Goal: Transaction & Acquisition: Book appointment/travel/reservation

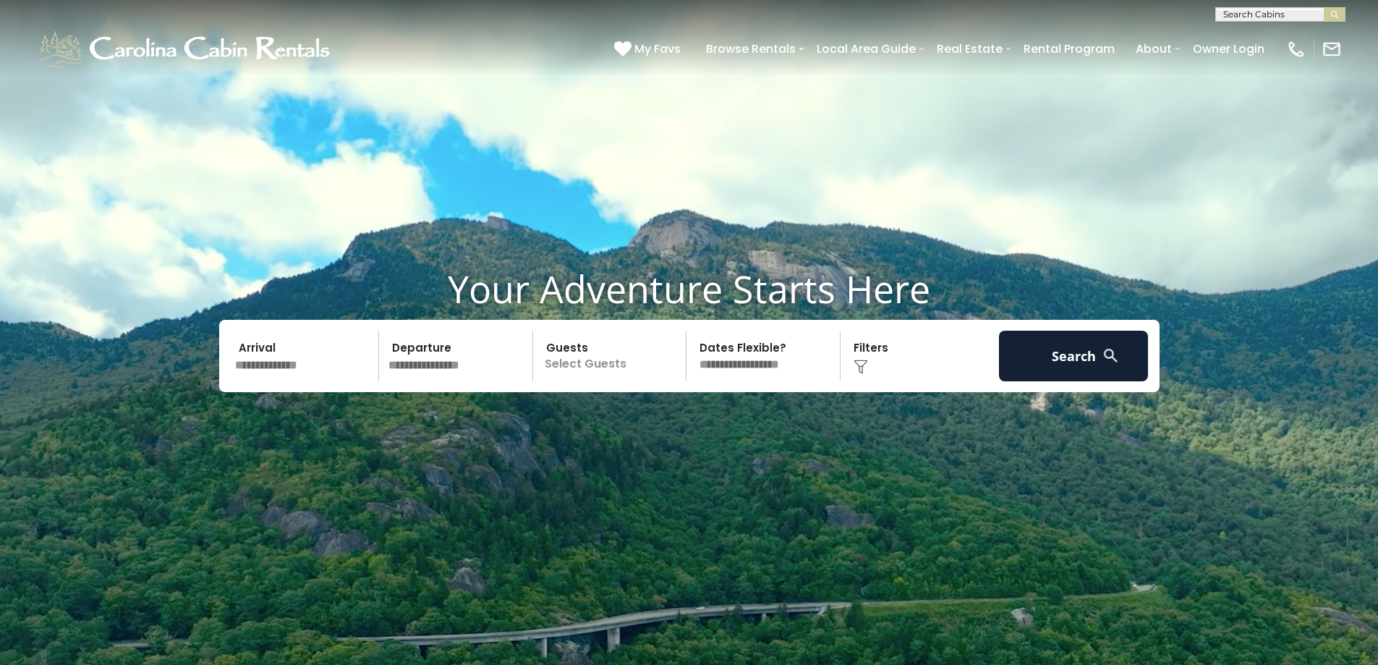
click at [317, 363] on input "text" at bounding box center [305, 356] width 150 height 51
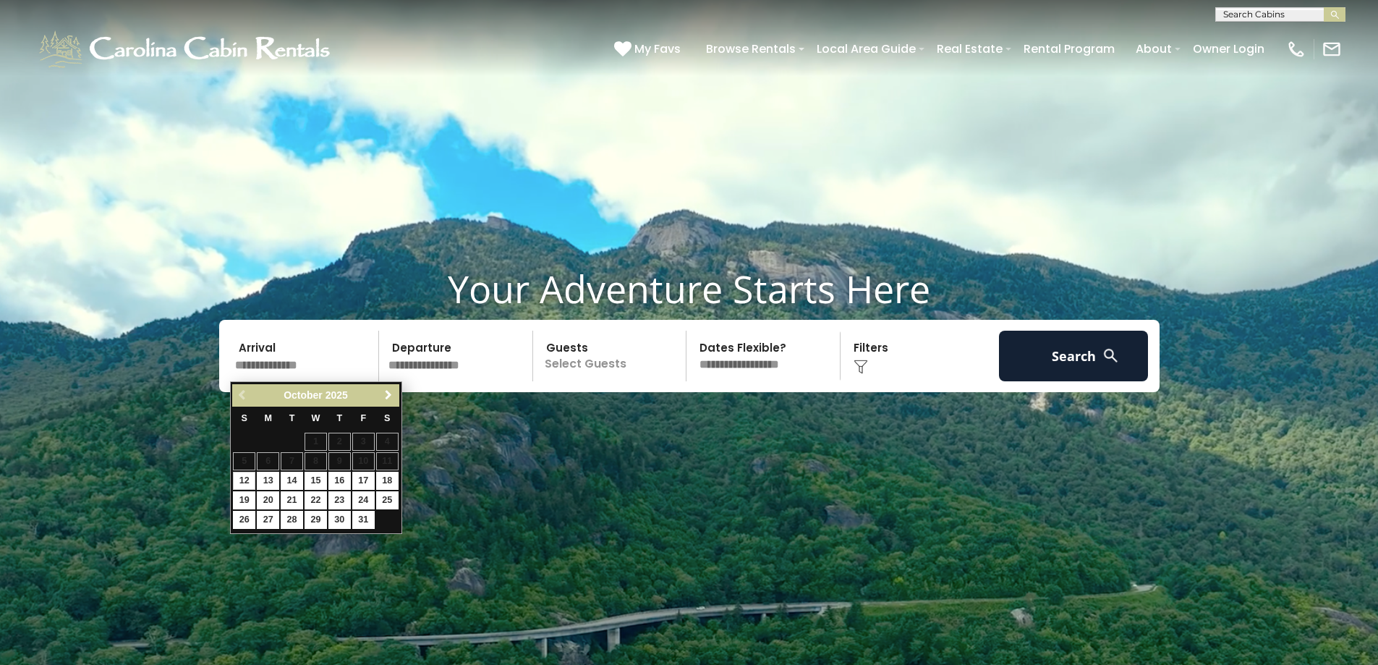
click at [390, 399] on span "Next" at bounding box center [389, 395] width 12 height 12
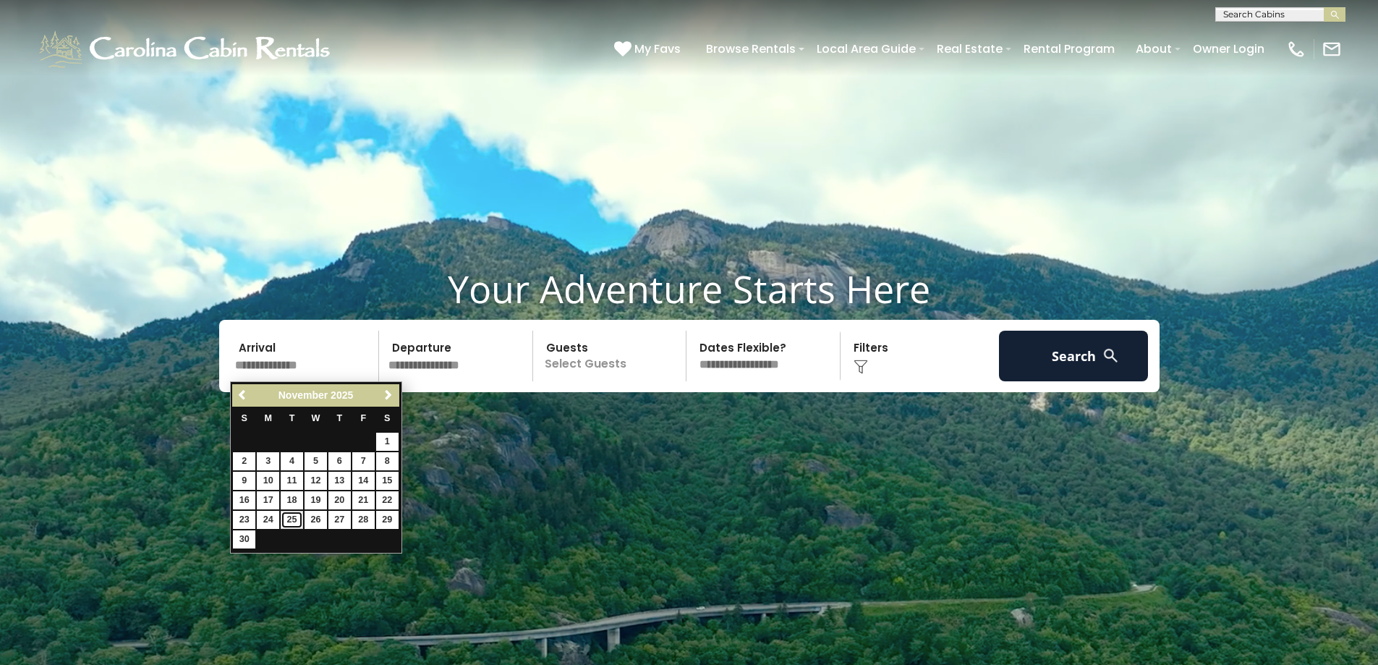
click at [290, 517] on link "25" at bounding box center [292, 520] width 22 height 18
type input "********"
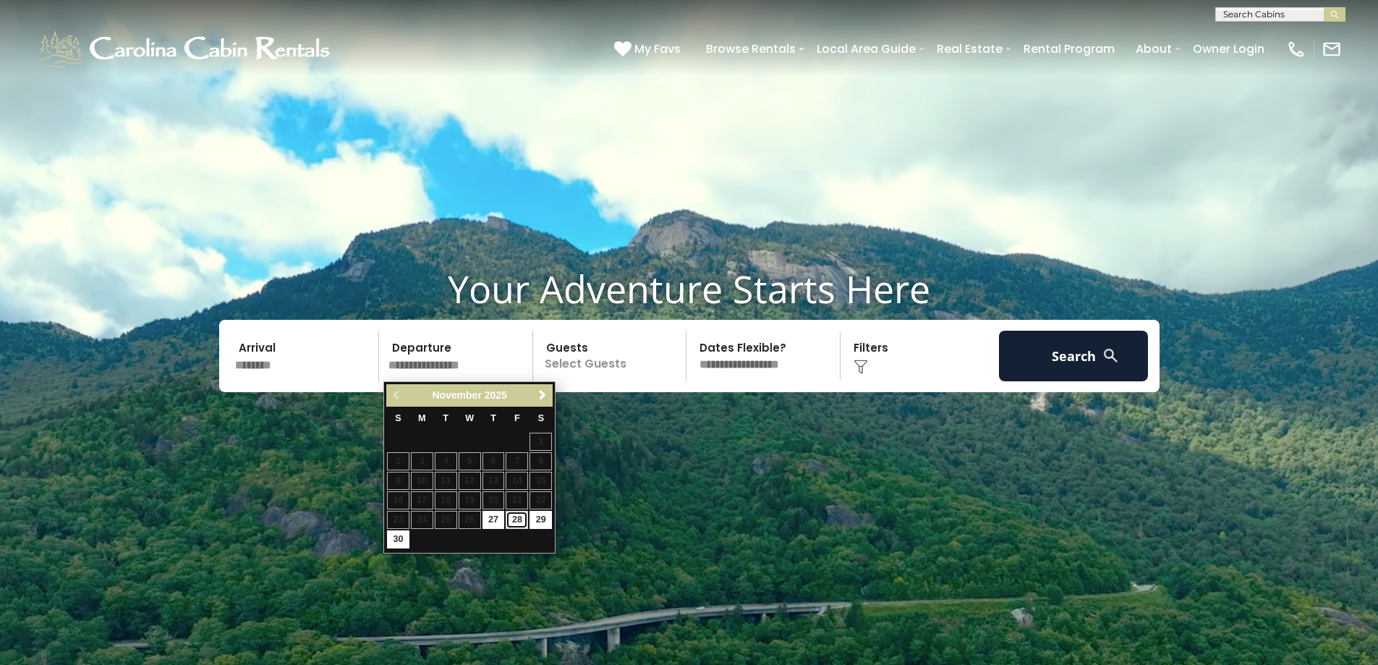
click at [517, 518] on link "28" at bounding box center [517, 520] width 22 height 18
type input "********"
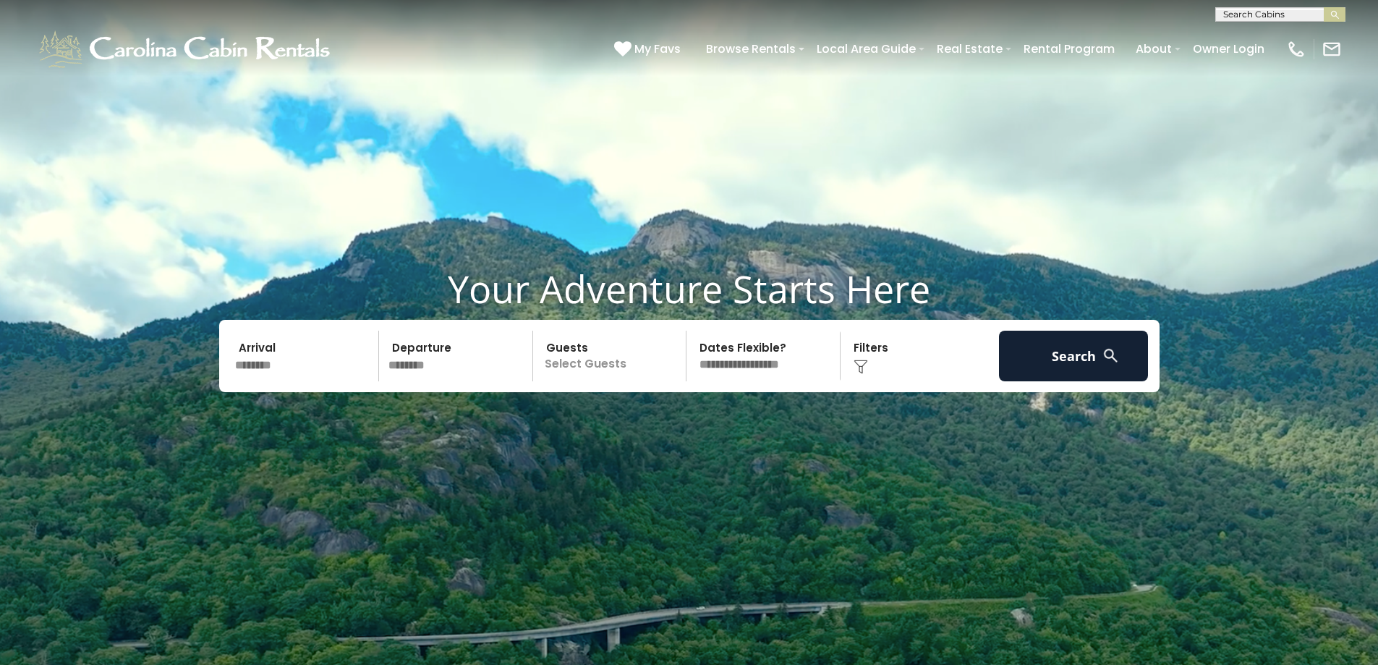
click at [606, 360] on p "Select Guests" at bounding box center [612, 356] width 149 height 51
click at [679, 415] on span "+" at bounding box center [682, 414] width 6 height 14
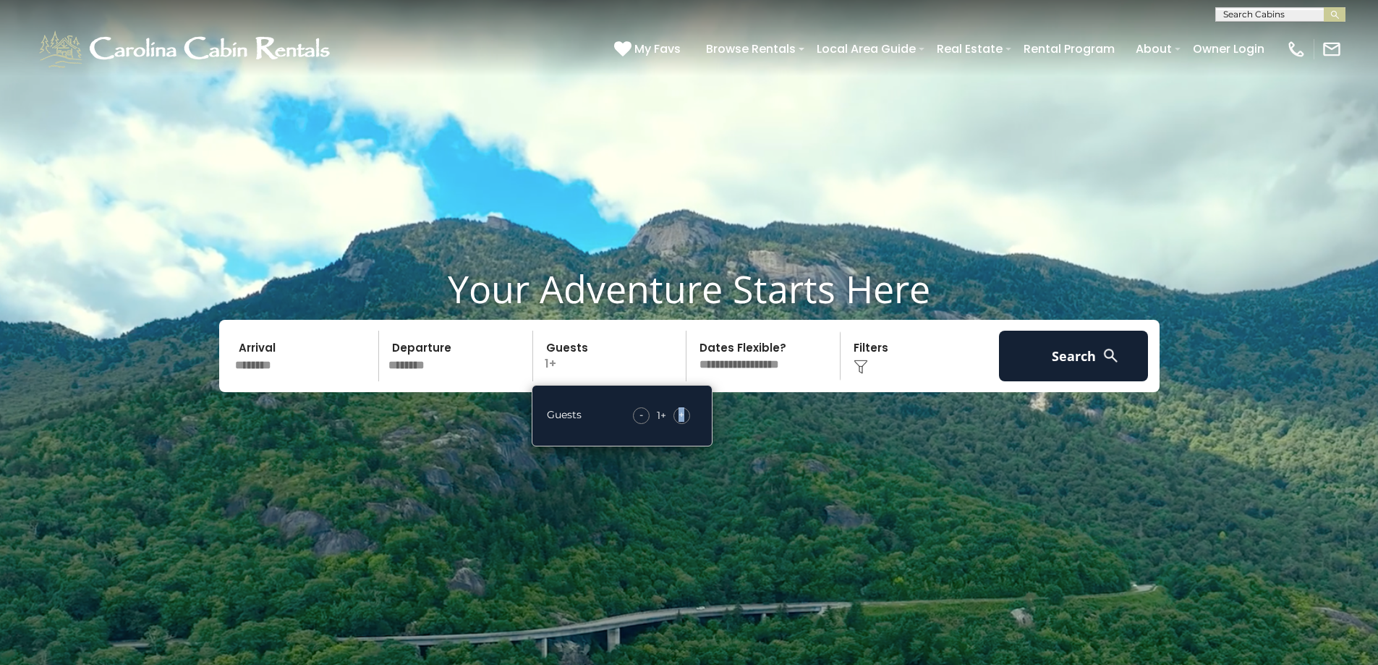
click at [680, 415] on span "+" at bounding box center [682, 414] width 6 height 14
click at [680, 416] on span "+" at bounding box center [682, 414] width 6 height 14
click at [680, 417] on span "+" at bounding box center [682, 414] width 6 height 14
click at [756, 367] on select "**********" at bounding box center [765, 356] width 149 height 51
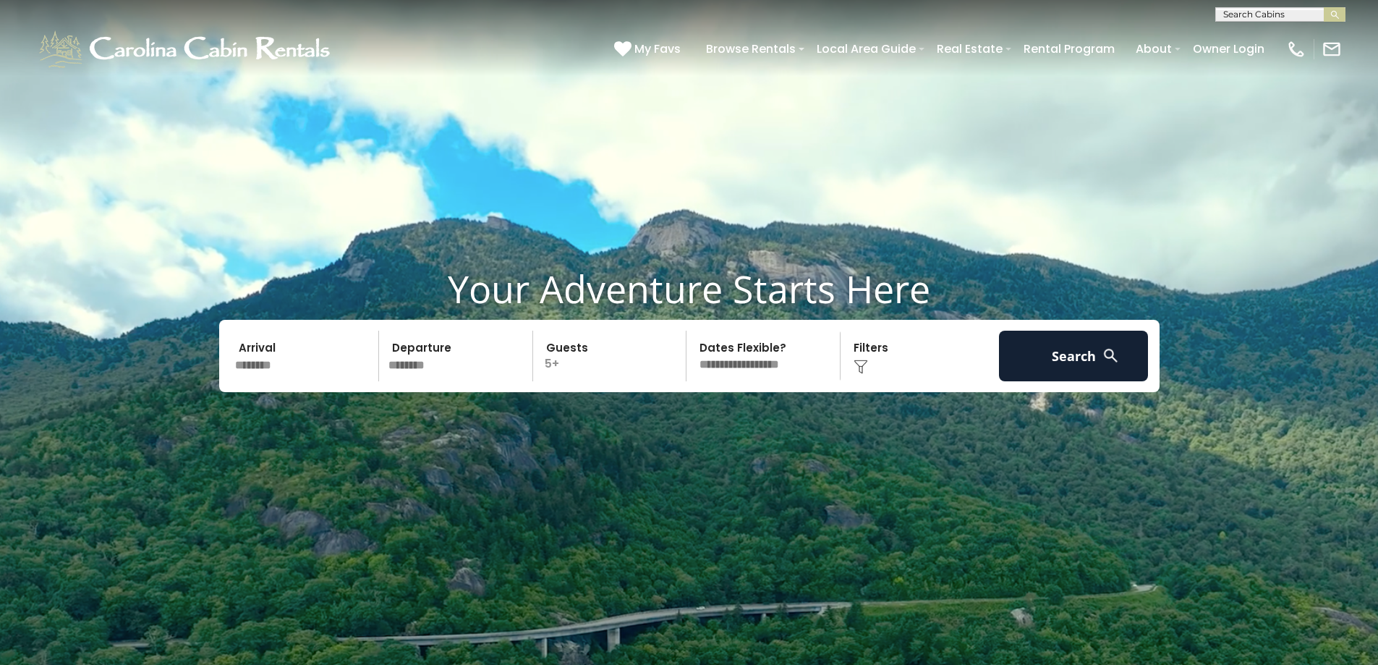
select select "*"
click at [691, 331] on select "**********" at bounding box center [765, 356] width 149 height 51
click at [1080, 357] on button "Search" at bounding box center [1074, 356] width 150 height 51
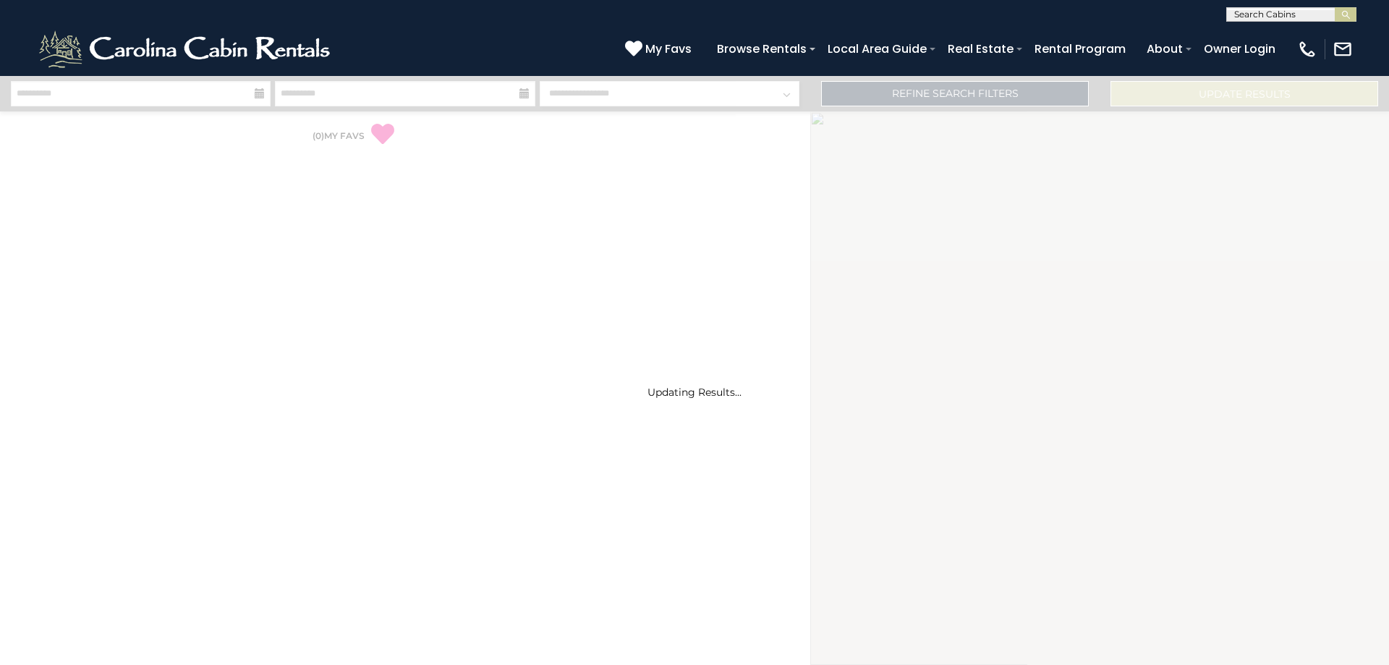
select select "*"
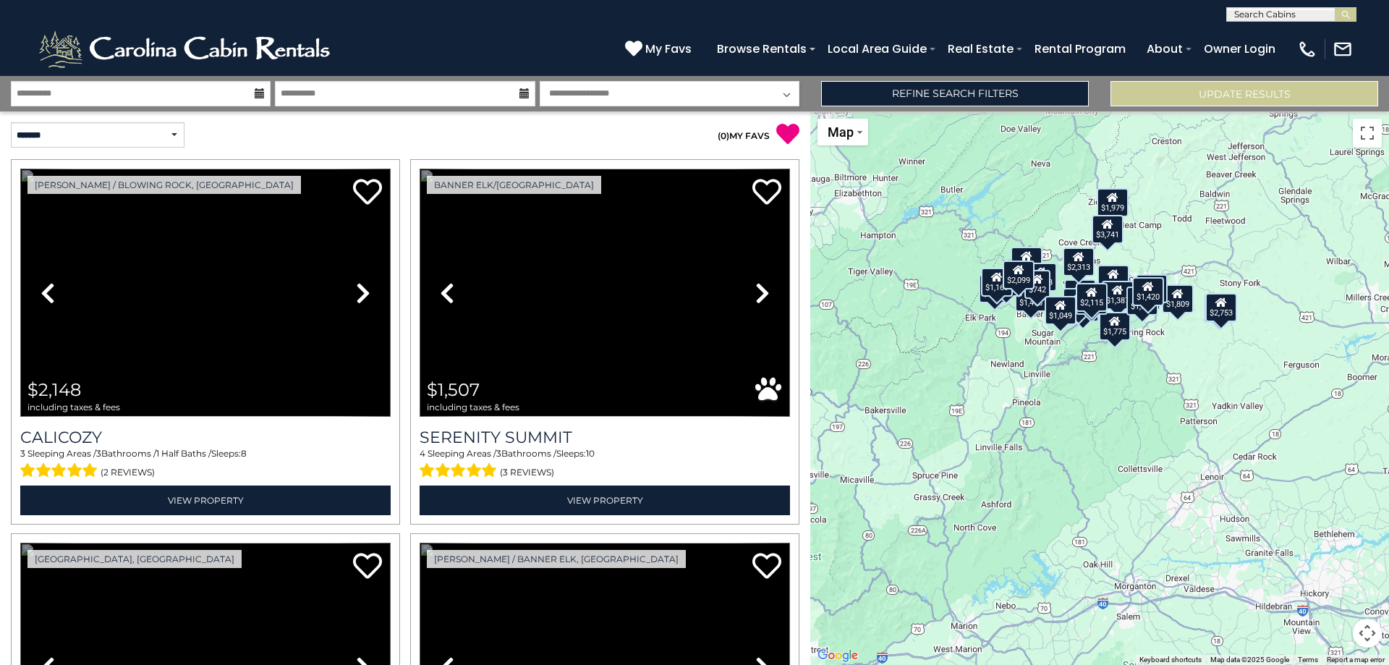
drag, startPoint x: 1185, startPoint y: 357, endPoint x: 1142, endPoint y: 274, distance: 93.2
click at [1142, 274] on div "$1,786" at bounding box center [1152, 288] width 32 height 29
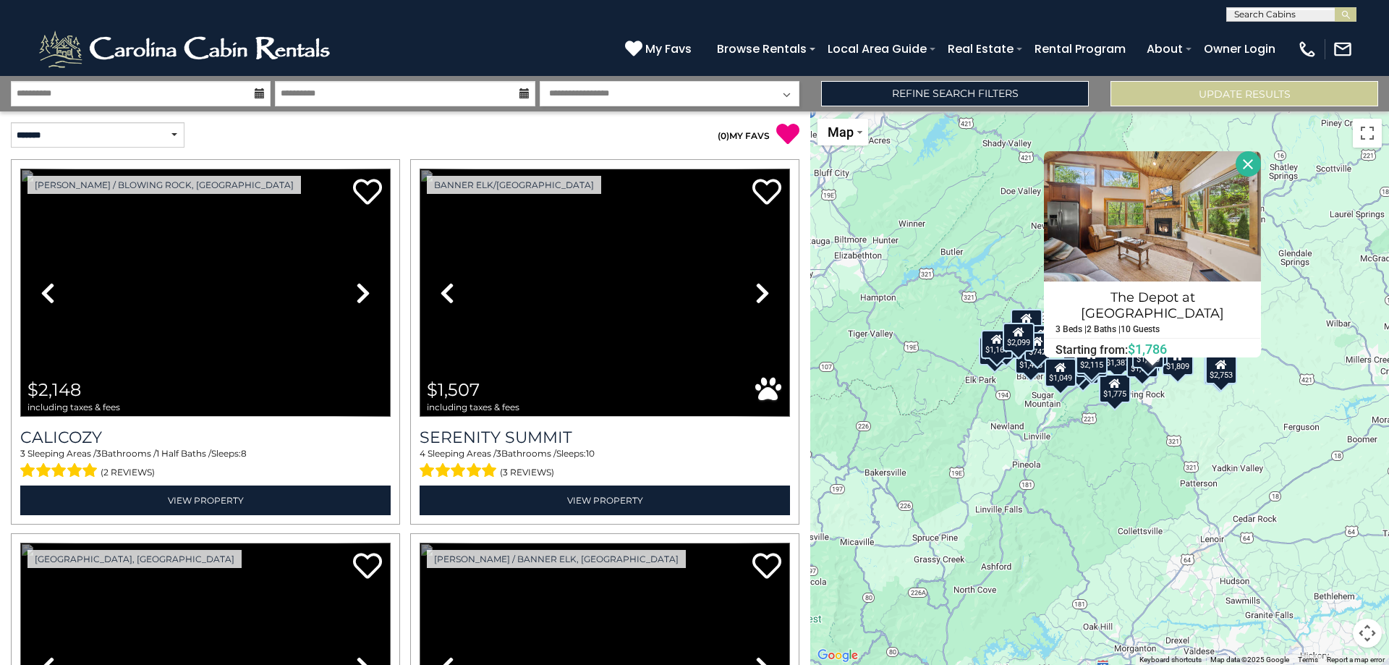
click at [1075, 383] on div "$1,049" at bounding box center [1061, 372] width 32 height 29
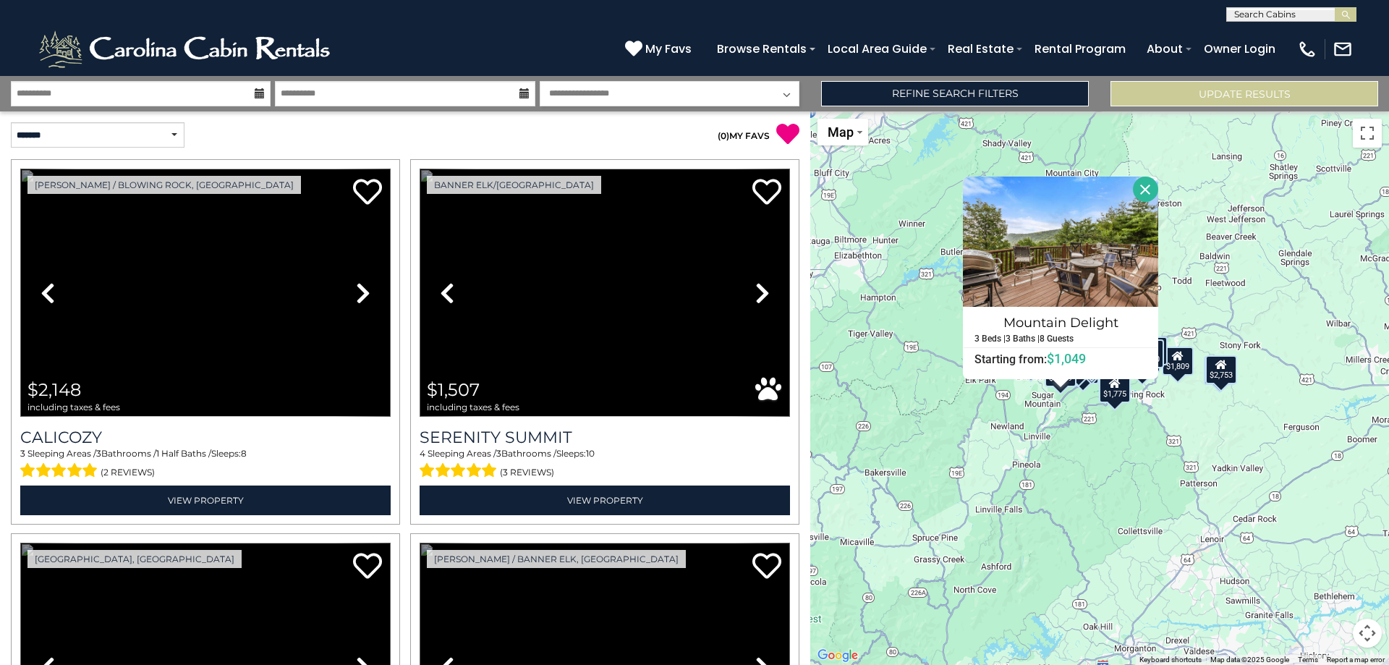
click at [1173, 454] on div "$2,148 $1,507 $1,040 $4,301 $2,135 $1,931 $1,824 $4,473 $1,597 $2,313 $2,969 $2…" at bounding box center [1099, 387] width 579 height 553
click at [1153, 363] on div "$1,420" at bounding box center [1148, 353] width 32 height 29
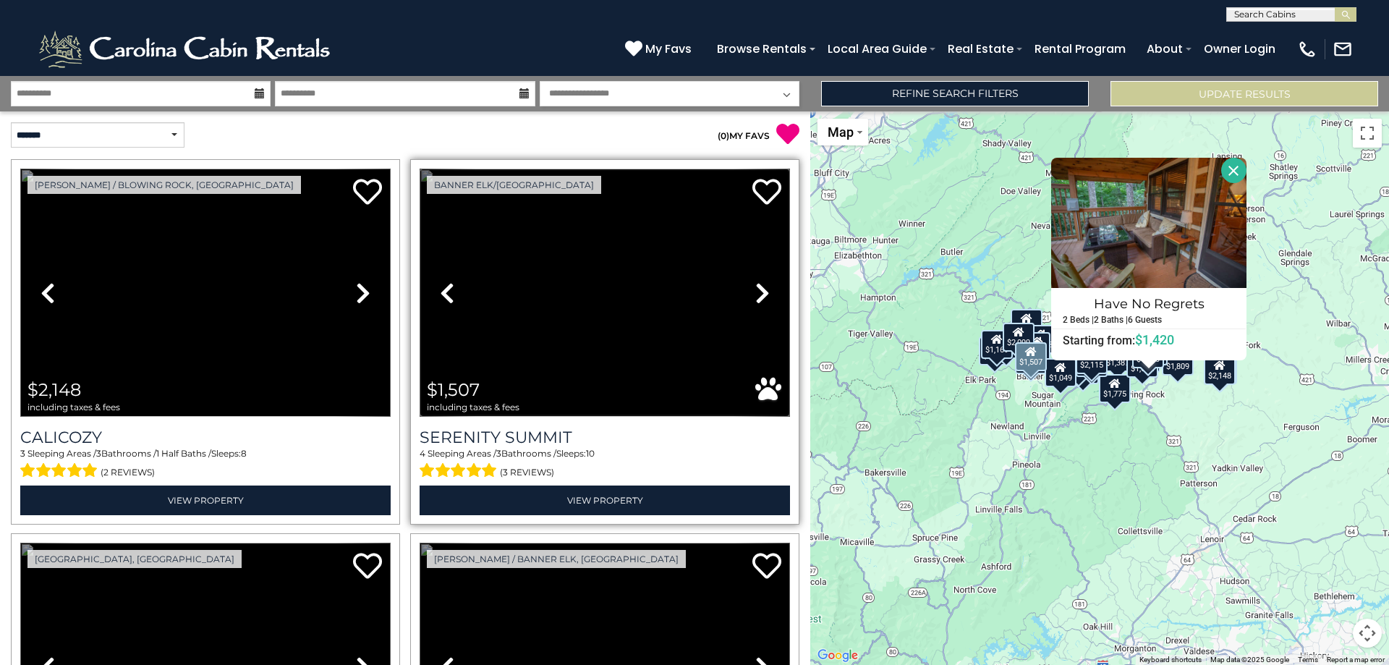
click at [663, 329] on img at bounding box center [605, 293] width 370 height 248
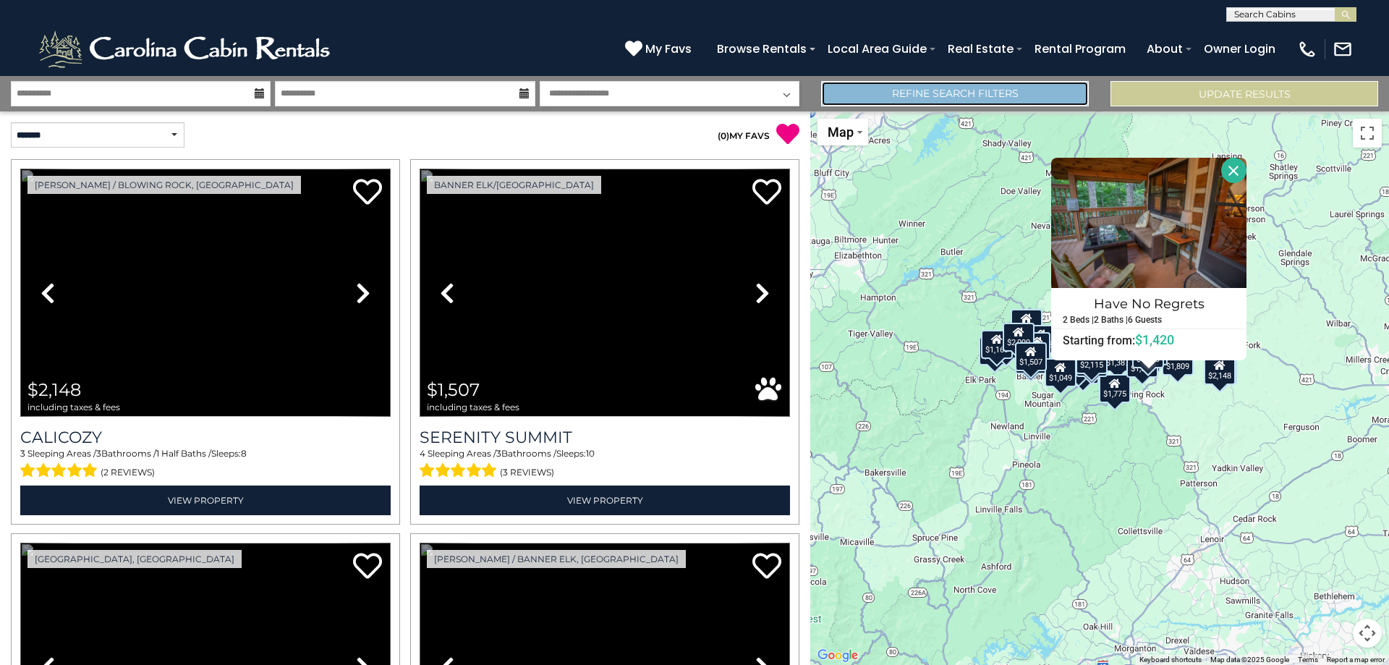
click at [1004, 91] on link "Refine Search Filters" at bounding box center [955, 93] width 268 height 25
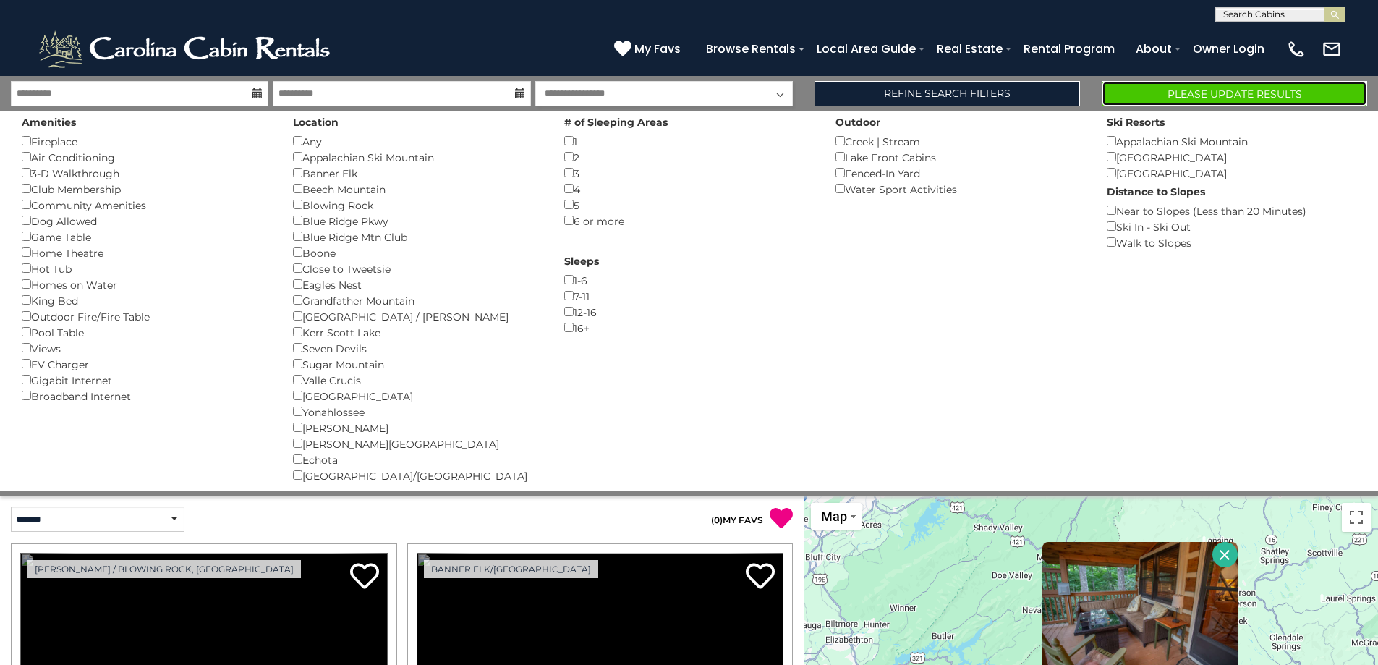
click at [1252, 93] on button "Please Update Results" at bounding box center [1235, 93] width 266 height 25
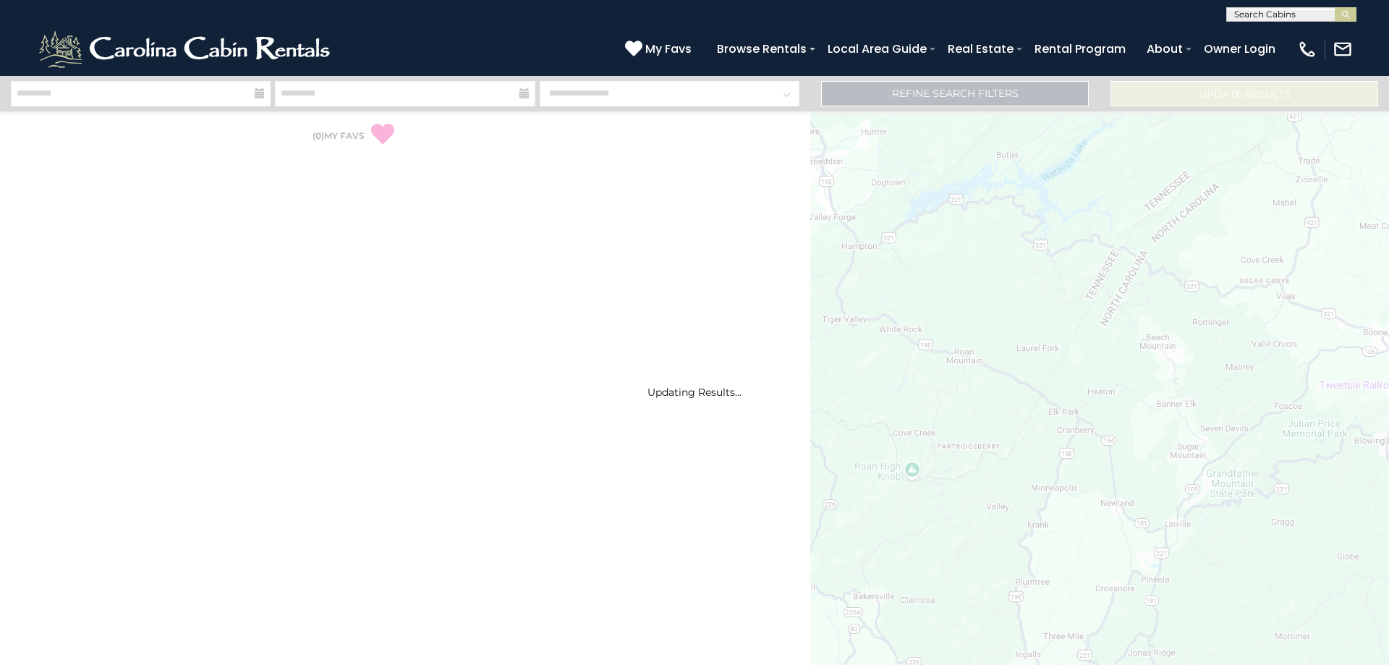
select select "*"
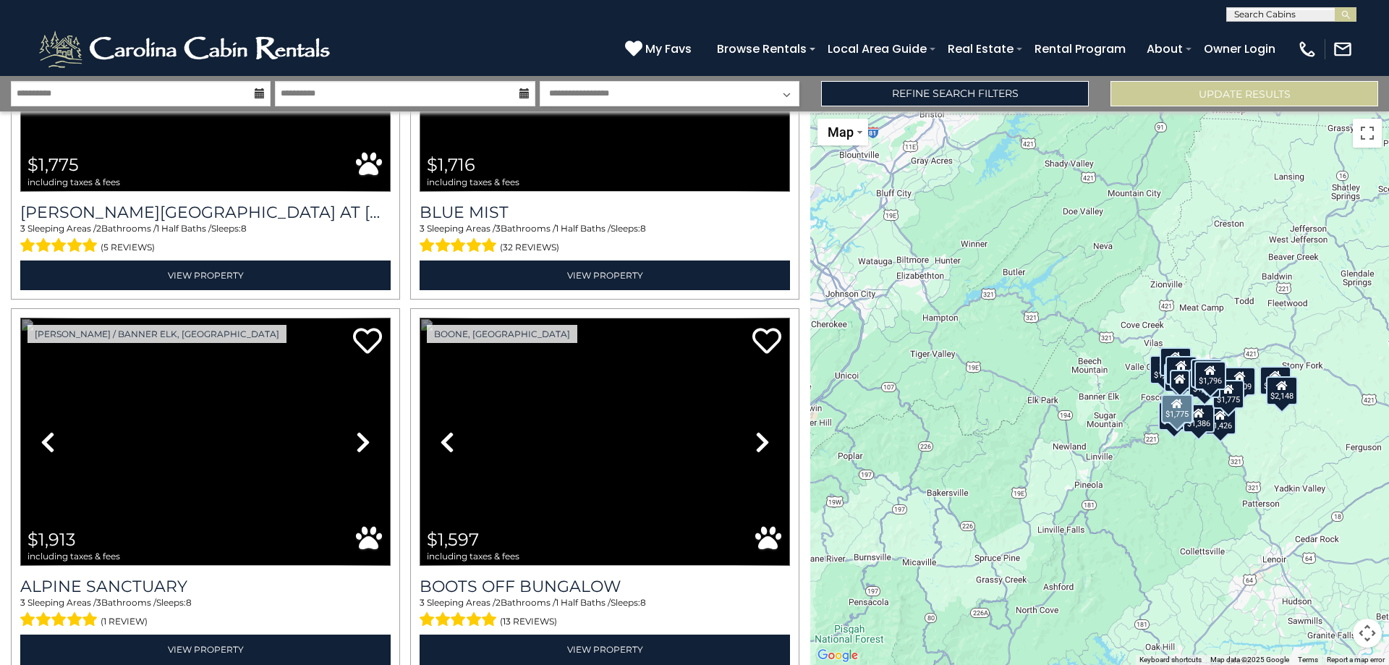
scroll to position [1375, 0]
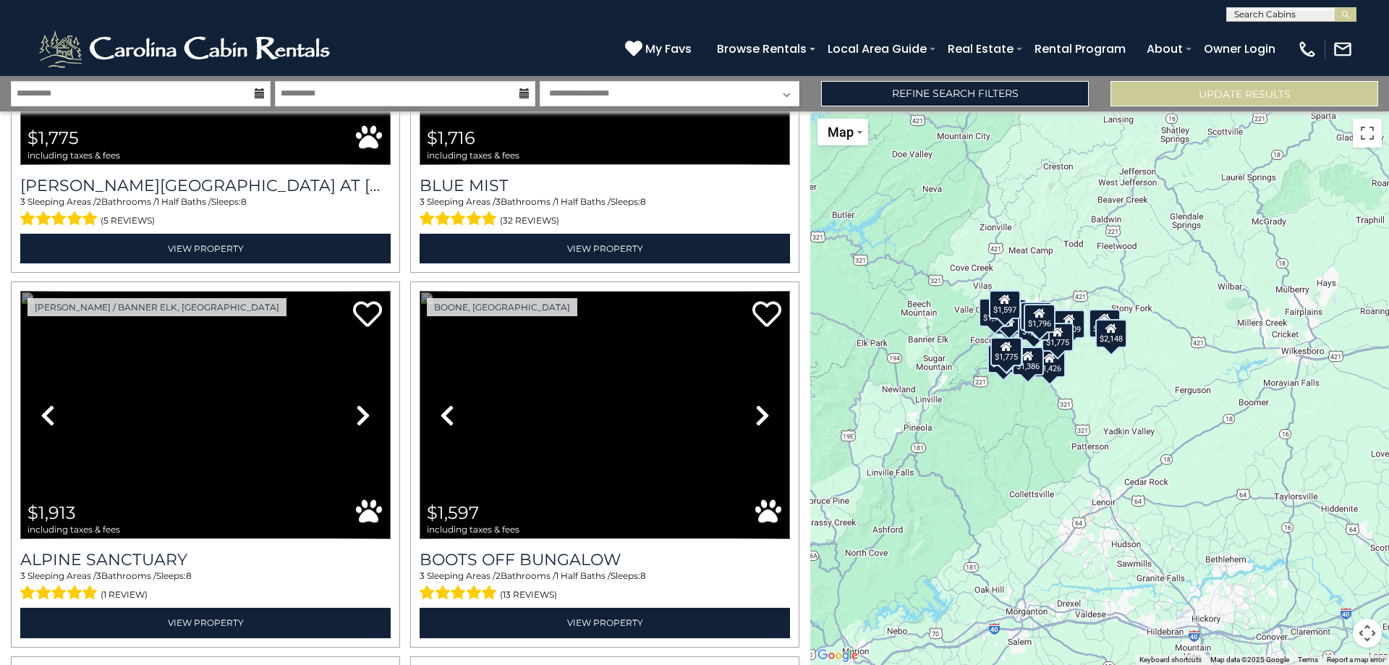
drag, startPoint x: 1273, startPoint y: 491, endPoint x: 1113, endPoint y: 422, distance: 173.4
click at [1102, 433] on div "$2,148 $1,602 $2,442 $1,723 $1,796 $1,780 $1,775 $1,716 $1,913 $1,597 $1,809 $1…" at bounding box center [1099, 387] width 579 height 553
click at [1364, 629] on button "Map camera controls" at bounding box center [1367, 633] width 29 height 29
click at [1327, 566] on button "Zoom in" at bounding box center [1331, 560] width 29 height 29
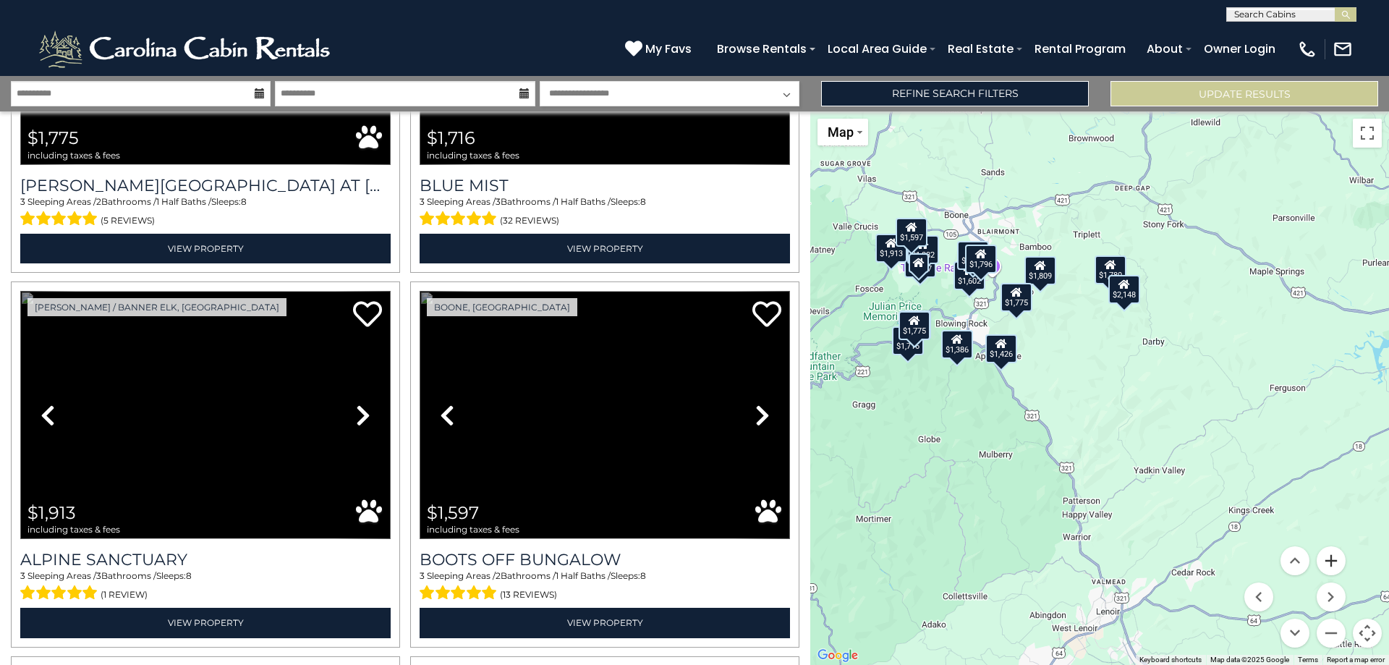
click at [1327, 566] on button "Zoom in" at bounding box center [1331, 560] width 29 height 29
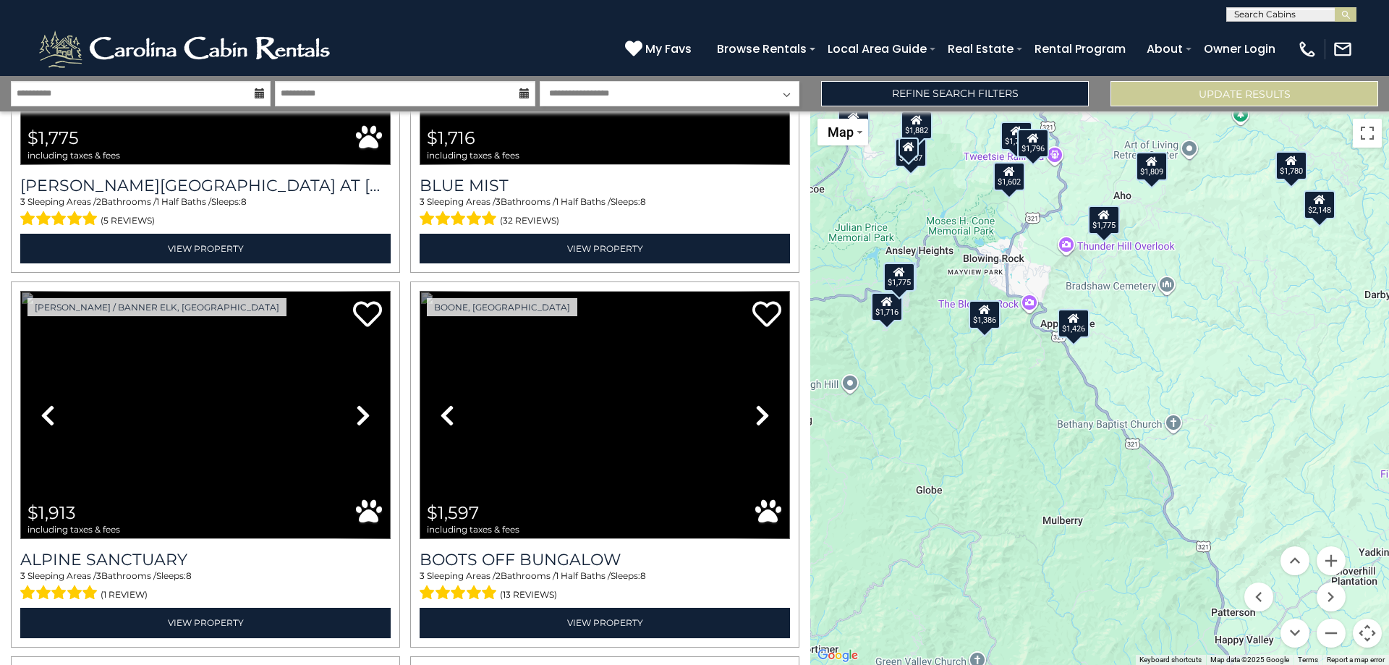
drag, startPoint x: 1019, startPoint y: 406, endPoint x: 1191, endPoint y: 406, distance: 171.5
click at [1191, 406] on div "$2,148 $1,602 $2,442 $1,723 $1,796 $1,780 $1,775 $1,716 $1,913 $1,597 $1,809 $1…" at bounding box center [1099, 387] width 579 height 553
click at [902, 281] on div "$1,775" at bounding box center [899, 277] width 32 height 29
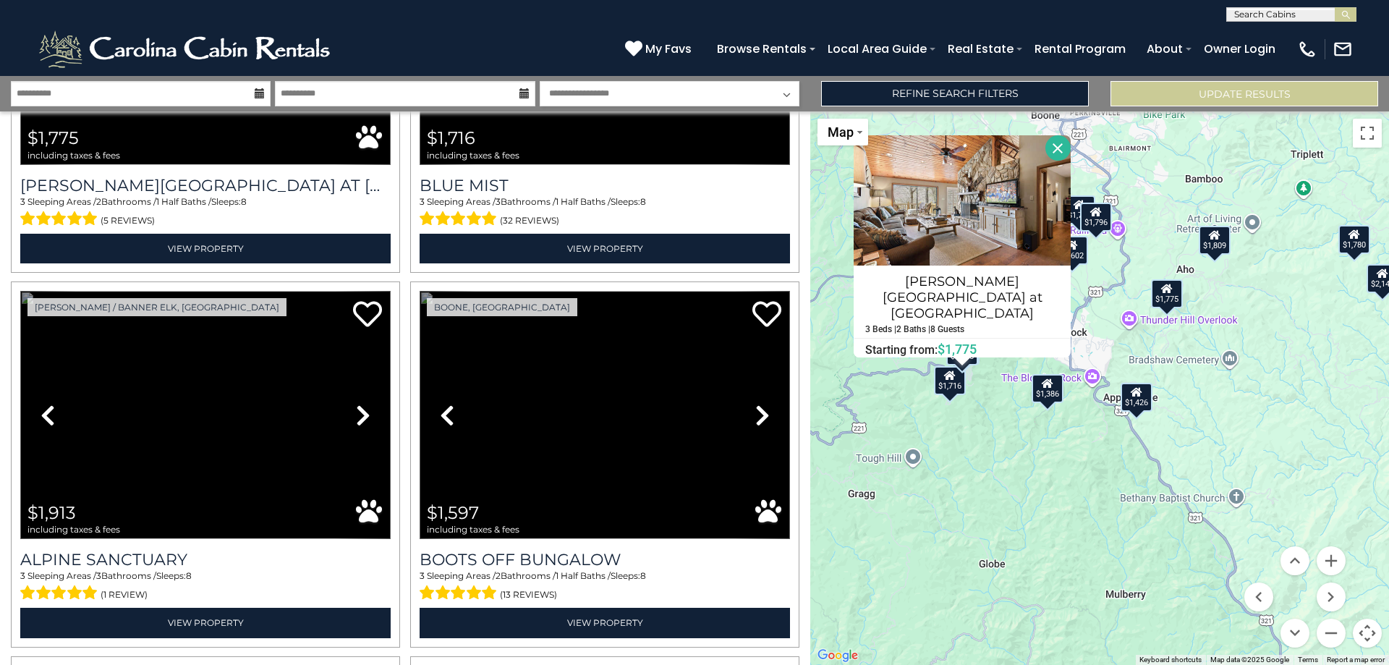
click at [987, 383] on div "$2,148 $1,602 $2,442 $1,723 $1,796 $1,780 $1,775 $1,716 $1,913 $1,597 $1,809 $1…" at bounding box center [1099, 387] width 579 height 553
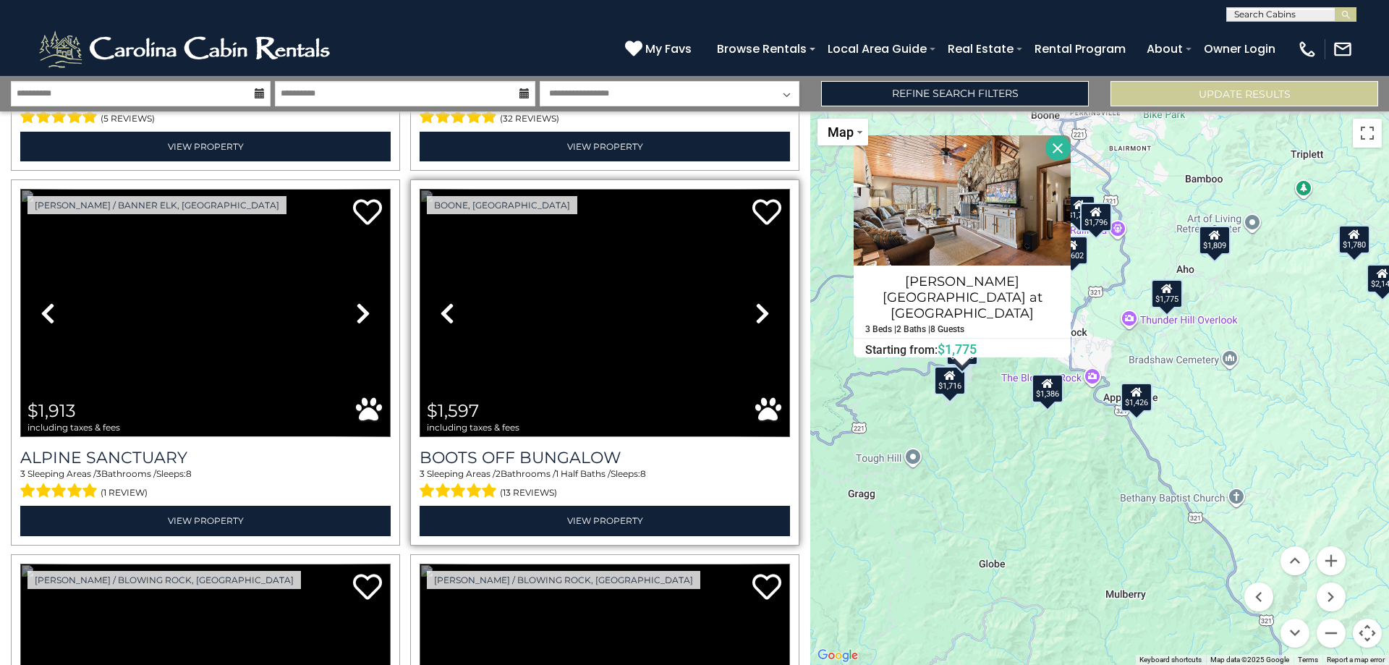
scroll to position [1447, 0]
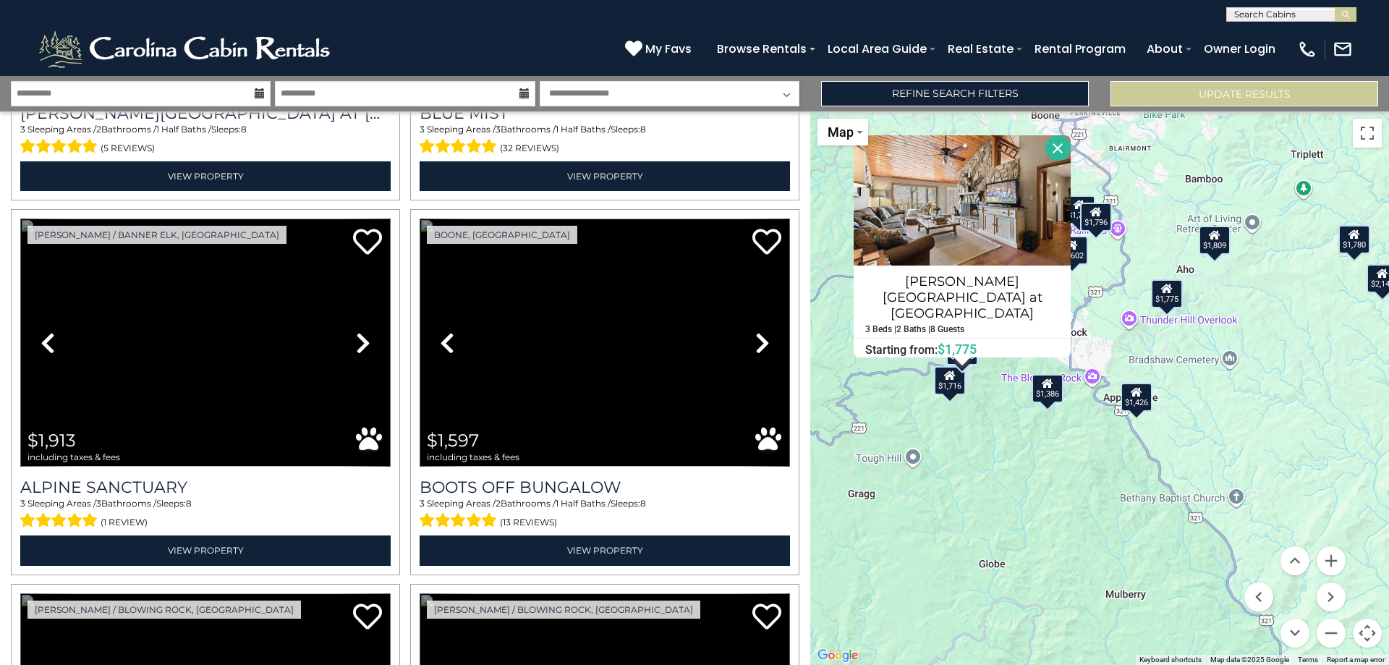
click at [1169, 299] on div "$1,775" at bounding box center [1167, 293] width 32 height 29
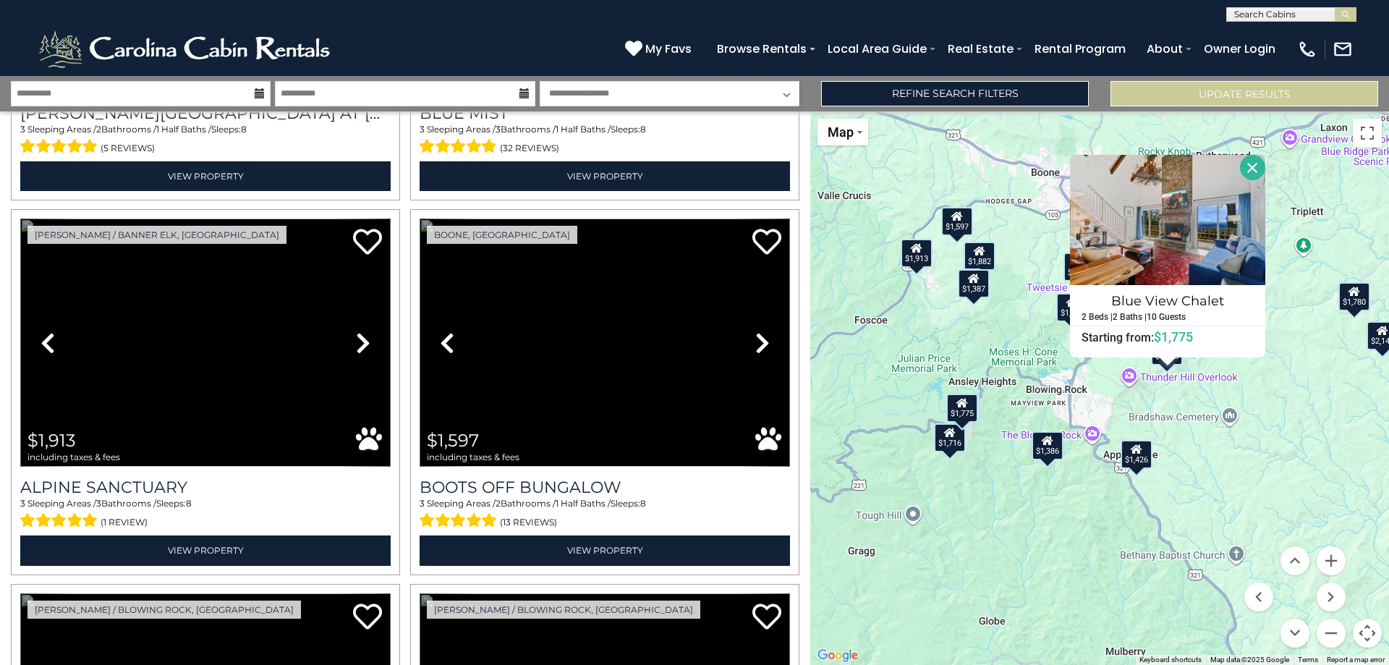
click at [1142, 458] on div "$1,426" at bounding box center [1137, 454] width 32 height 29
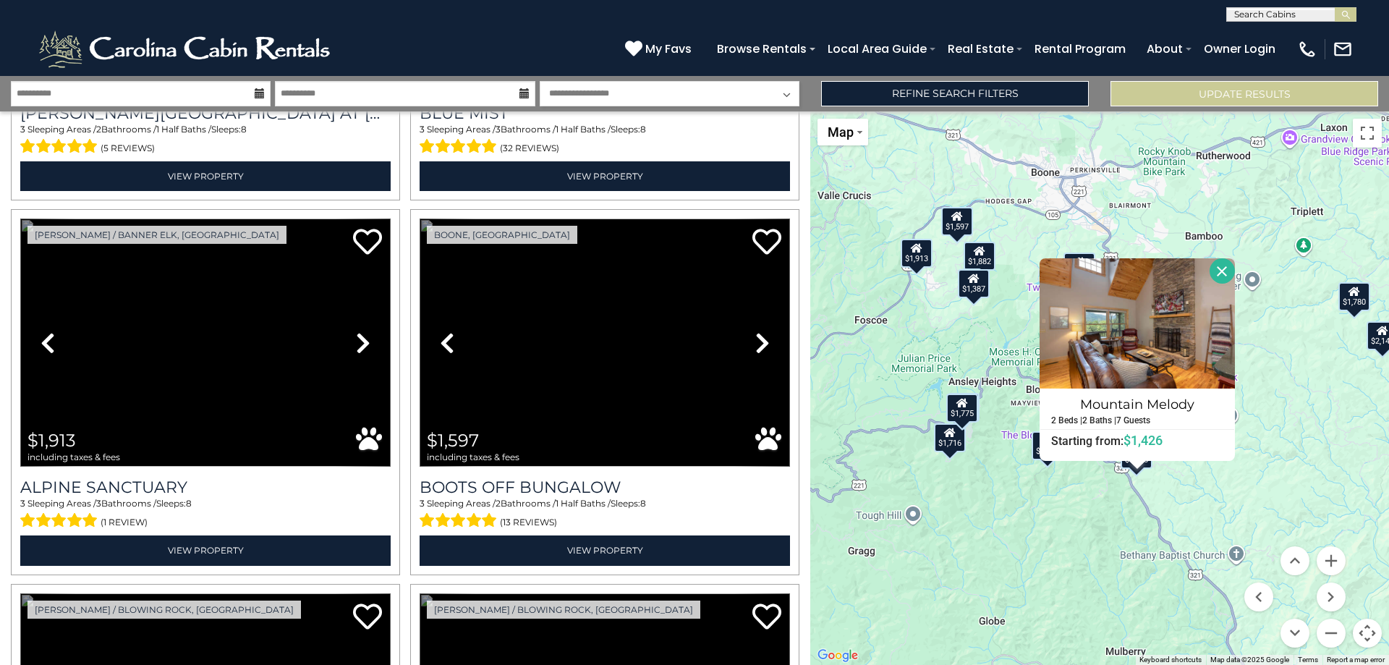
click at [1179, 488] on div "$2,148 $1,602 $2,442 $1,723 $1,796 $1,780 $1,775 $1,716 $1,913 $1,597 $1,809 $1…" at bounding box center [1099, 387] width 579 height 553
click at [1041, 453] on div "$1,386" at bounding box center [1048, 444] width 32 height 29
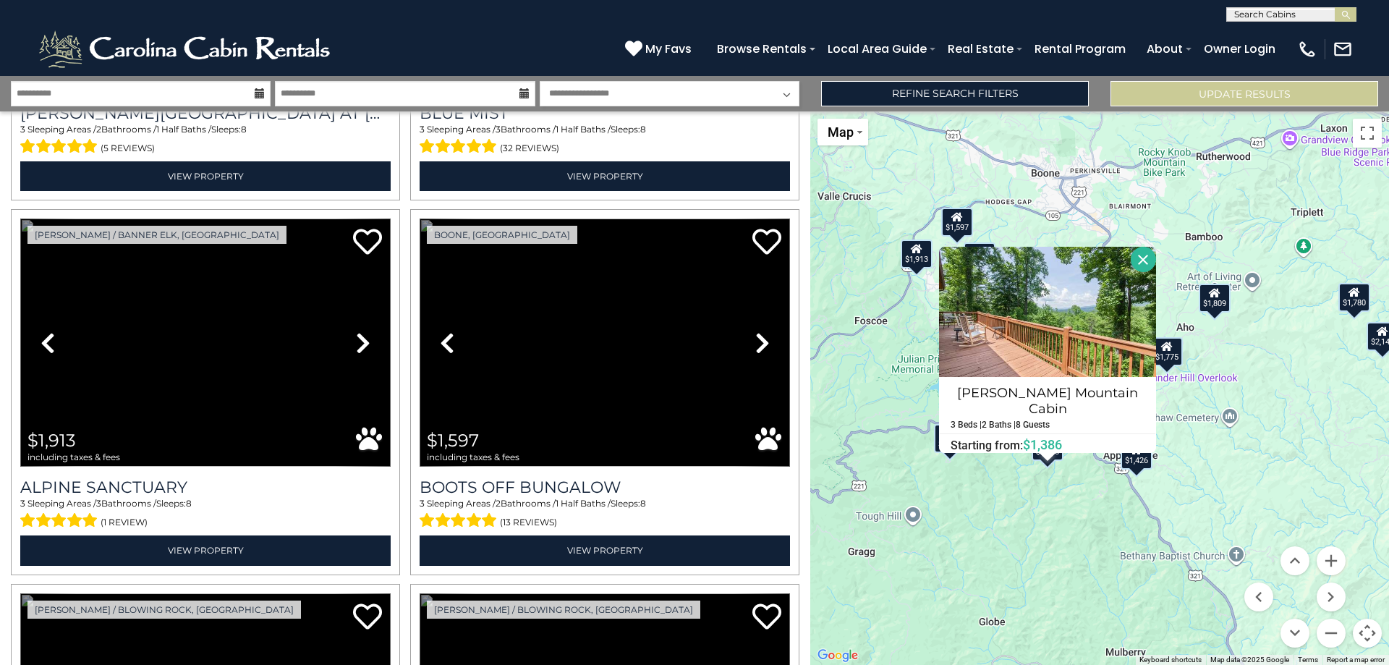
click at [1036, 490] on div "$2,148 $1,602 $2,442 $1,723 $1,796 $1,780 $1,775 $1,716 $1,913 $1,597 $1,809 $1…" at bounding box center [1099, 387] width 579 height 553
click at [1131, 268] on button "Close" at bounding box center [1143, 259] width 25 height 25
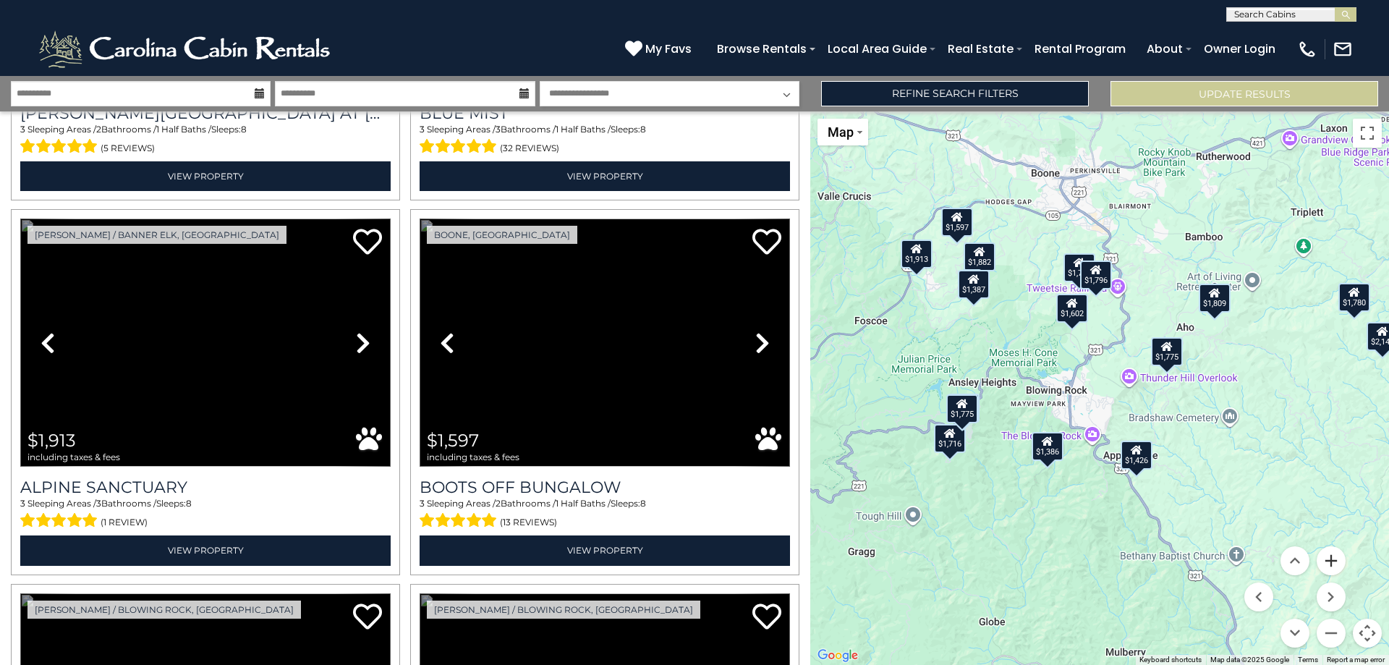
click at [1329, 570] on button "Zoom in" at bounding box center [1331, 560] width 29 height 29
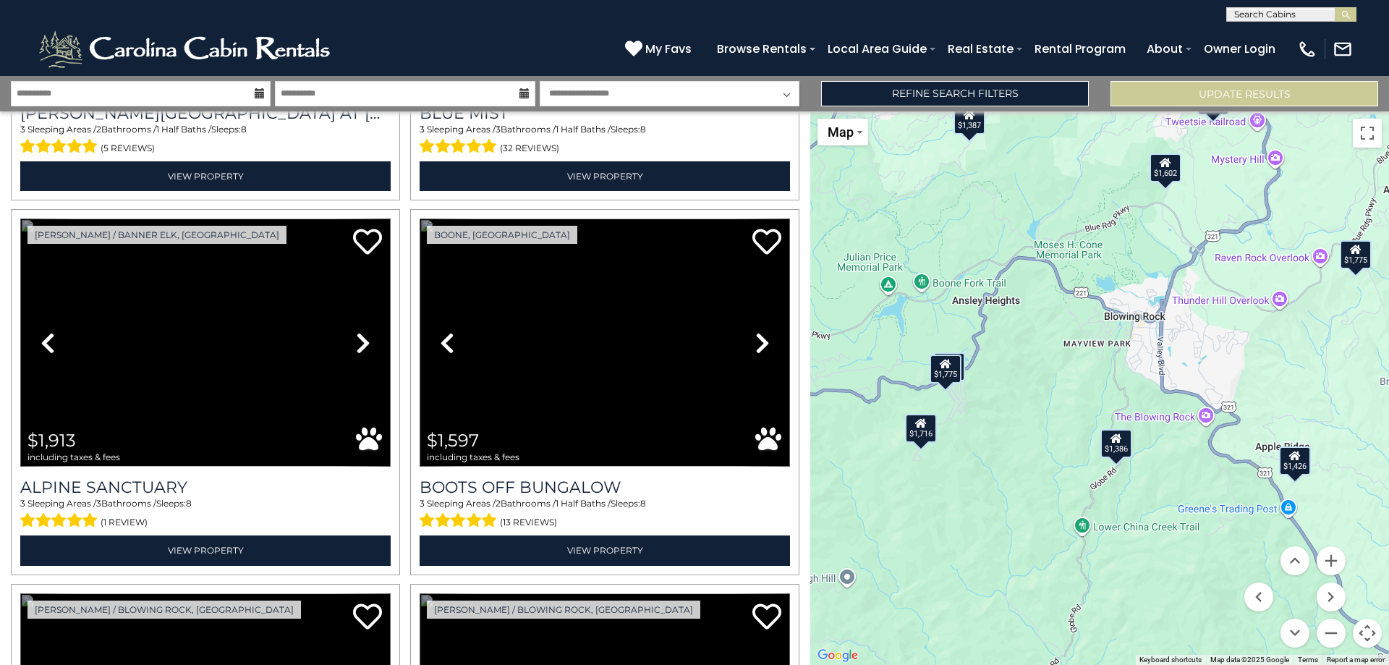
drag, startPoint x: 1094, startPoint y: 502, endPoint x: 1220, endPoint y: 427, distance: 147.3
click at [1220, 427] on div "$2,148 $1,602 $2,442 $1,723 $1,796 $1,780 $1,775 $1,716 $1,913 $1,597 $1,809 $1…" at bounding box center [1099, 387] width 579 height 553
click at [923, 433] on div "$1,716" at bounding box center [921, 427] width 32 height 29
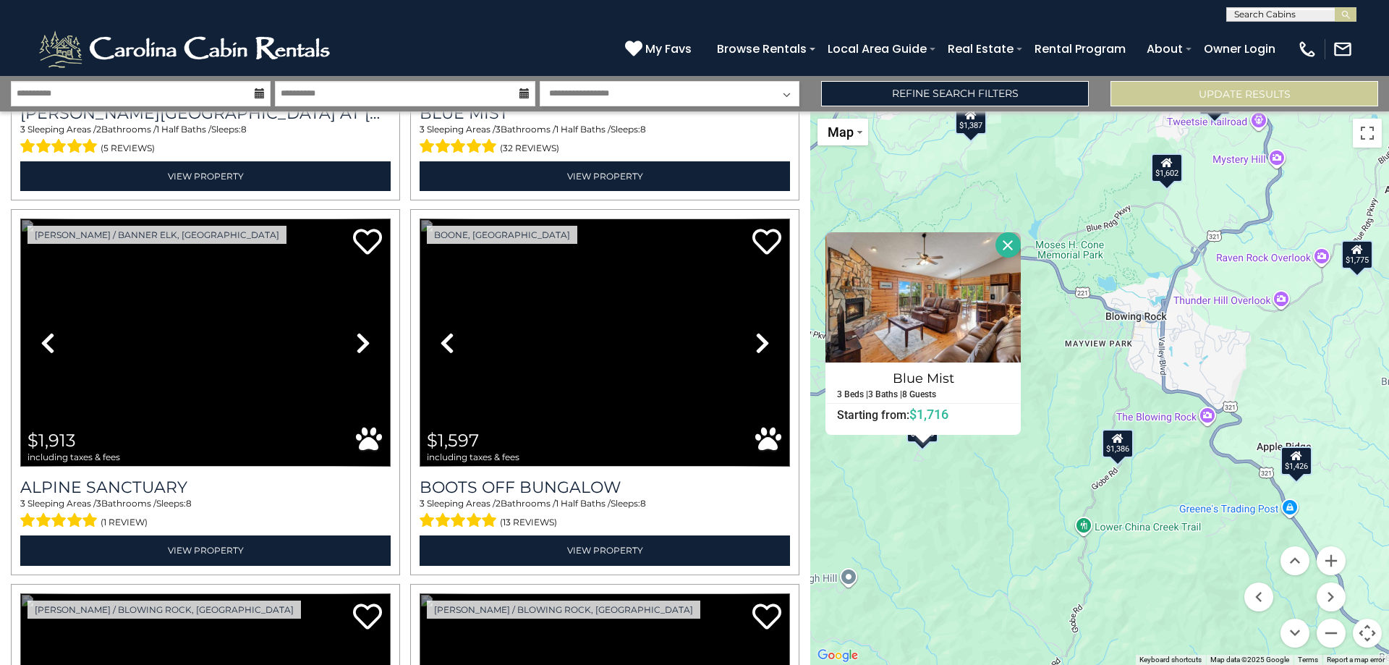
click at [998, 488] on div "$2,148 $1,602 $2,442 $1,723 $1,796 $1,780 $1,775 $1,716 $1,913 $1,597 $1,809 $1…" at bounding box center [1099, 387] width 579 height 553
click at [1045, 407] on div "$2,148 $1,602 $2,442 $1,723 $1,796 $1,780 $1,775 $1,716 $1,913 $1,597 $1,809 $1…" at bounding box center [1099, 387] width 579 height 553
click at [974, 120] on div "$1,387" at bounding box center [971, 119] width 32 height 29
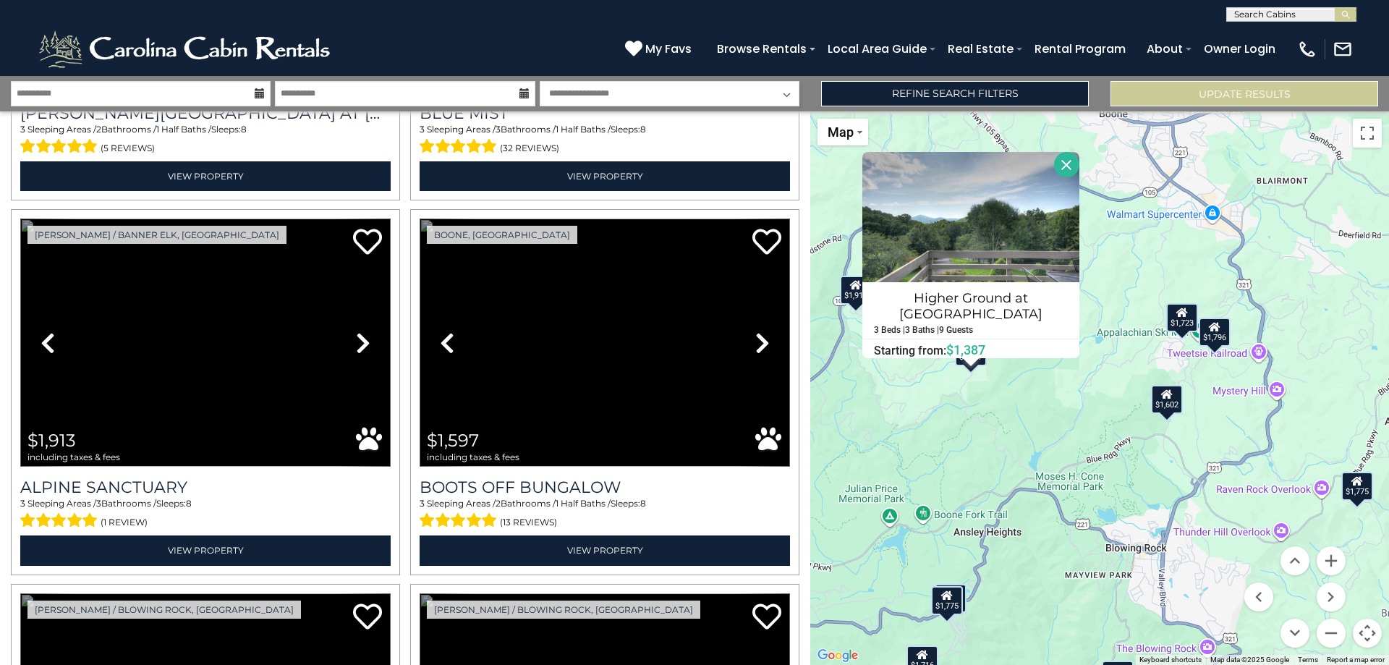
click at [1172, 401] on div "$1,602" at bounding box center [1167, 398] width 32 height 29
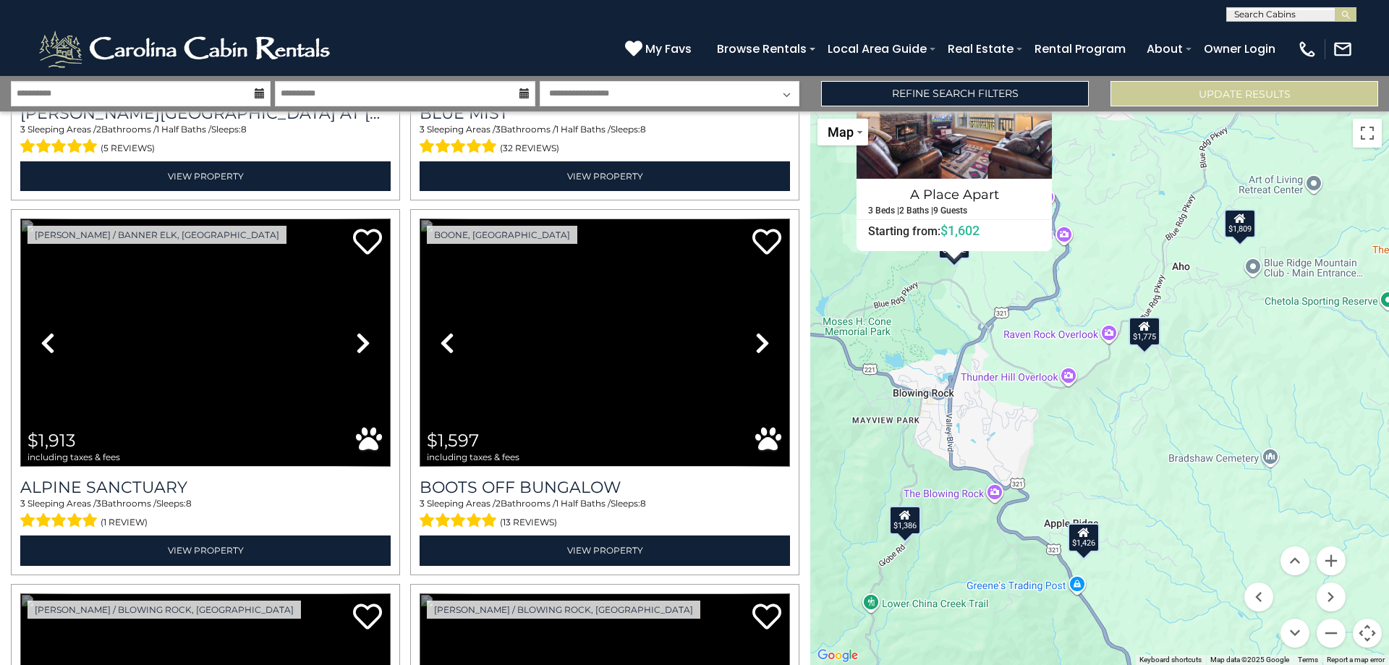
drag, startPoint x: 1202, startPoint y: 555, endPoint x: 1001, endPoint y: 391, distance: 259.8
click at [990, 398] on div "$2,148 $1,602 $2,442 $1,723 $1,796 $1,780 $1,775 $1,716 $1,913 $1,597 $1,809 $1…" at bounding box center [1099, 387] width 579 height 553
click at [1142, 336] on div "$1,775" at bounding box center [1145, 328] width 32 height 29
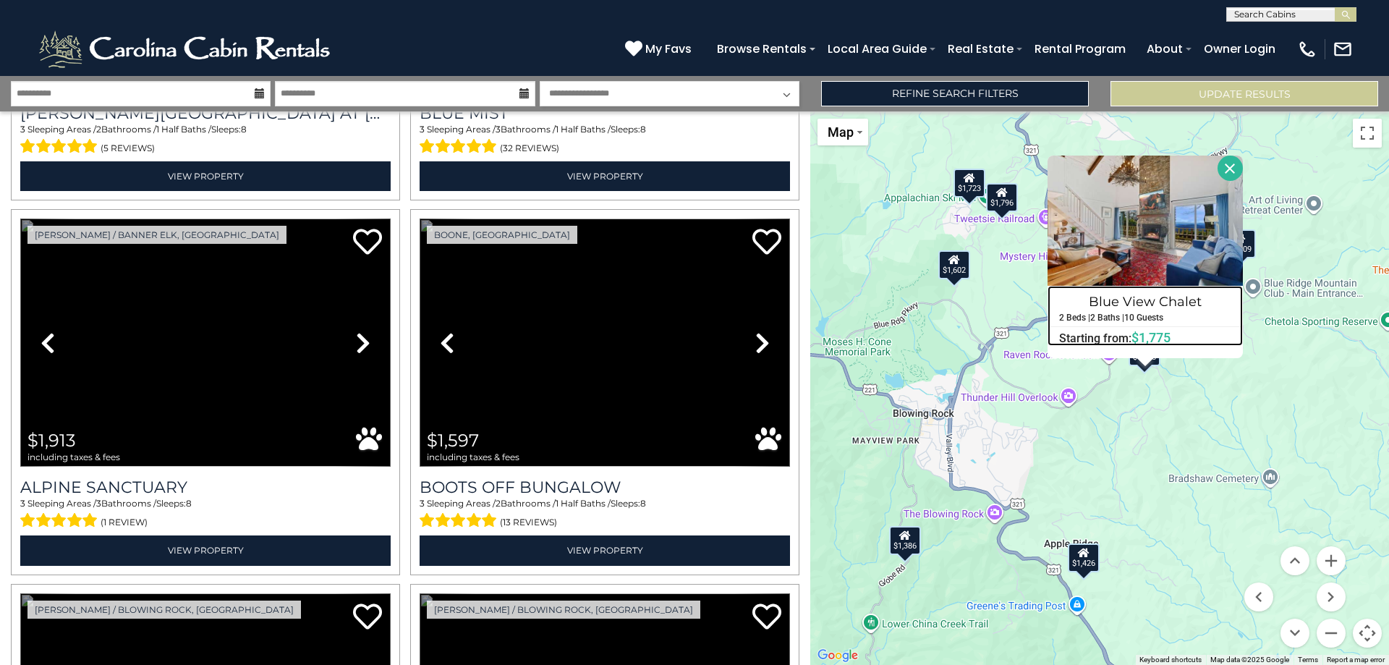
click at [1142, 290] on h4 "Blue View Chalet" at bounding box center [1145, 301] width 194 height 23
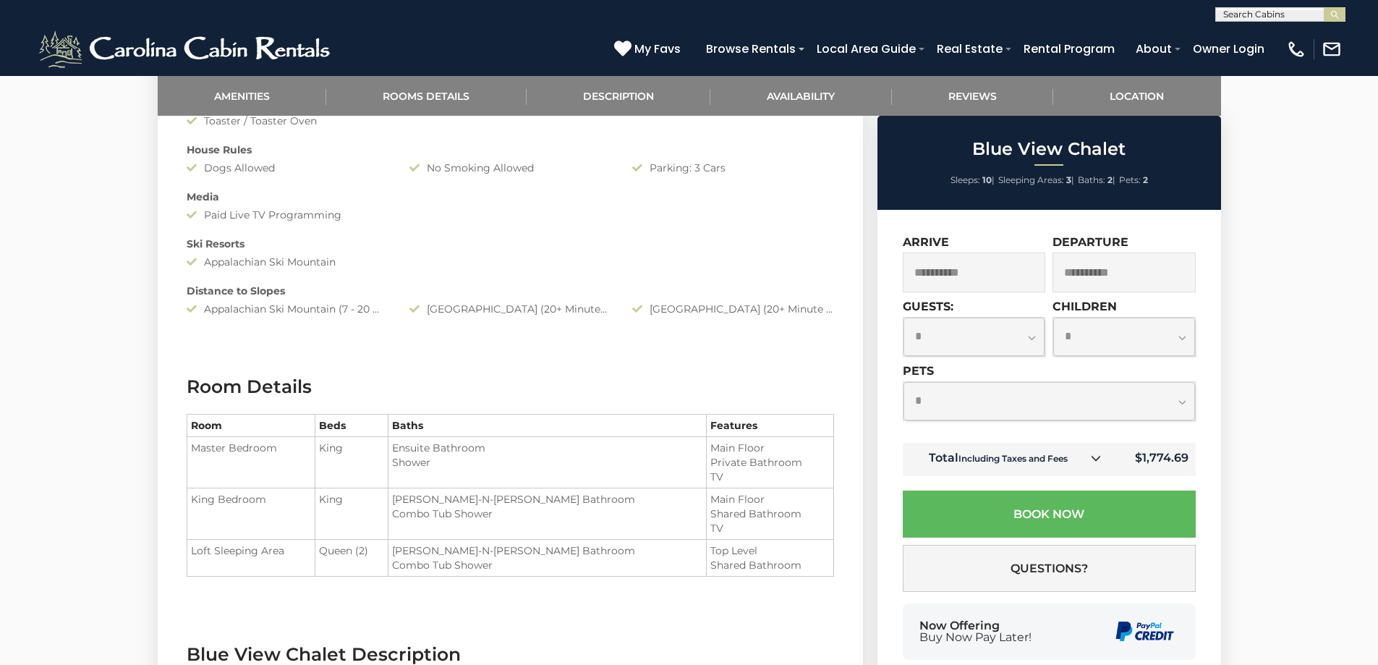
scroll to position [940, 0]
